Goal: Transaction & Acquisition: Purchase product/service

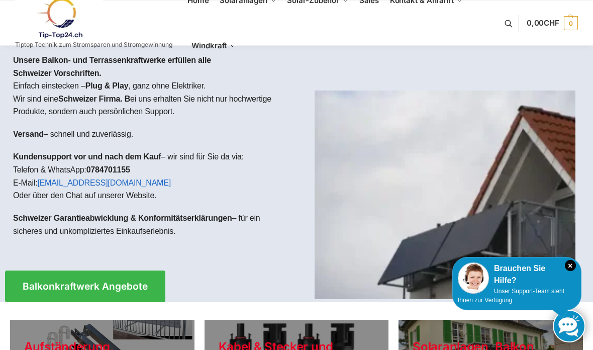
click at [572, 266] on icon "×" at bounding box center [570, 265] width 11 height 11
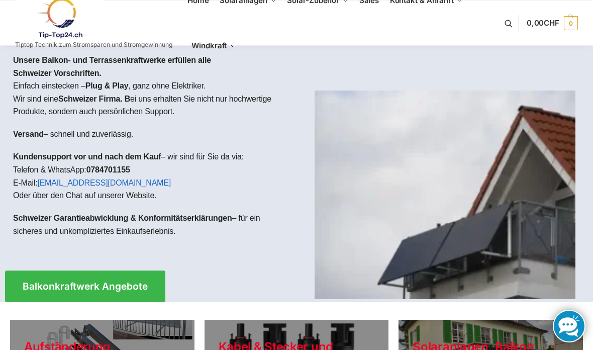
click at [39, 290] on link "Balkonkraftwerk Angebote" at bounding box center [85, 286] width 160 height 32
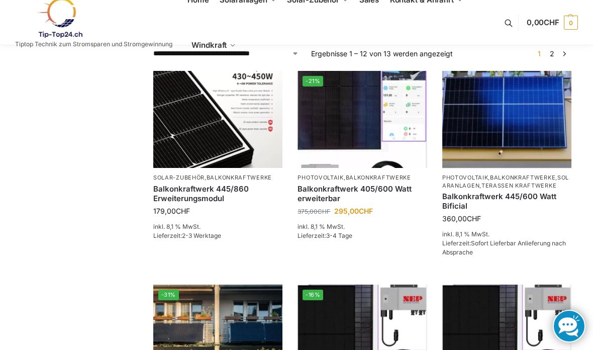
scroll to position [199, 0]
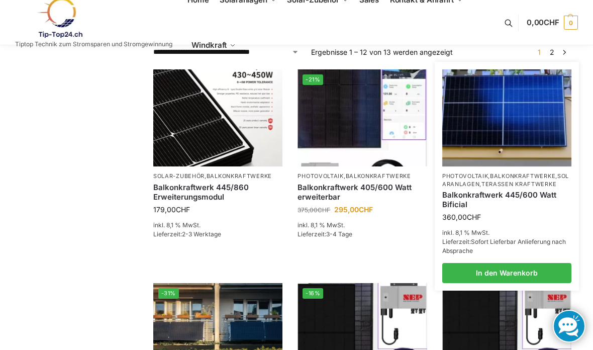
click at [522, 195] on link "Balkonkraftwerk 445/600 Watt Bificial" at bounding box center [506, 200] width 129 height 20
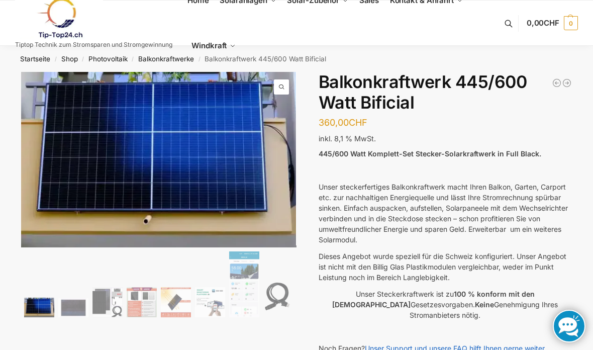
click at [246, 42] on link "Balkonkraftwerke" at bounding box center [267, 36] width 80 height 11
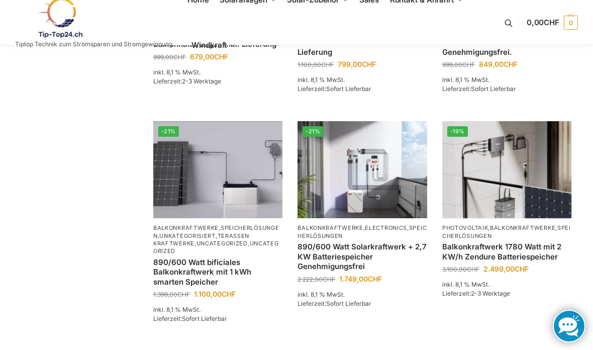
scroll to position [798, 0]
